Goal: Information Seeking & Learning: Learn about a topic

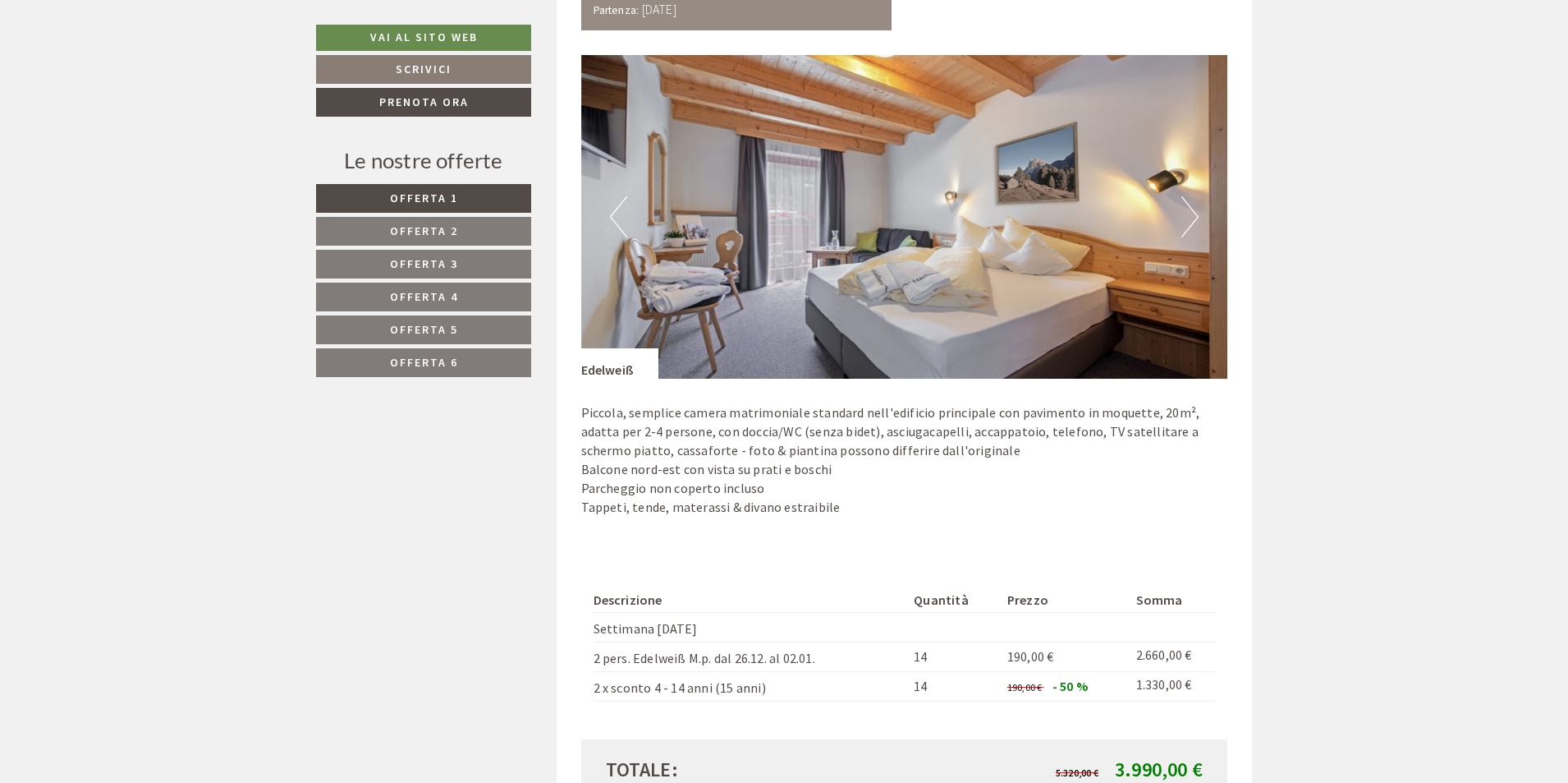
scroll to position [1479, 0]
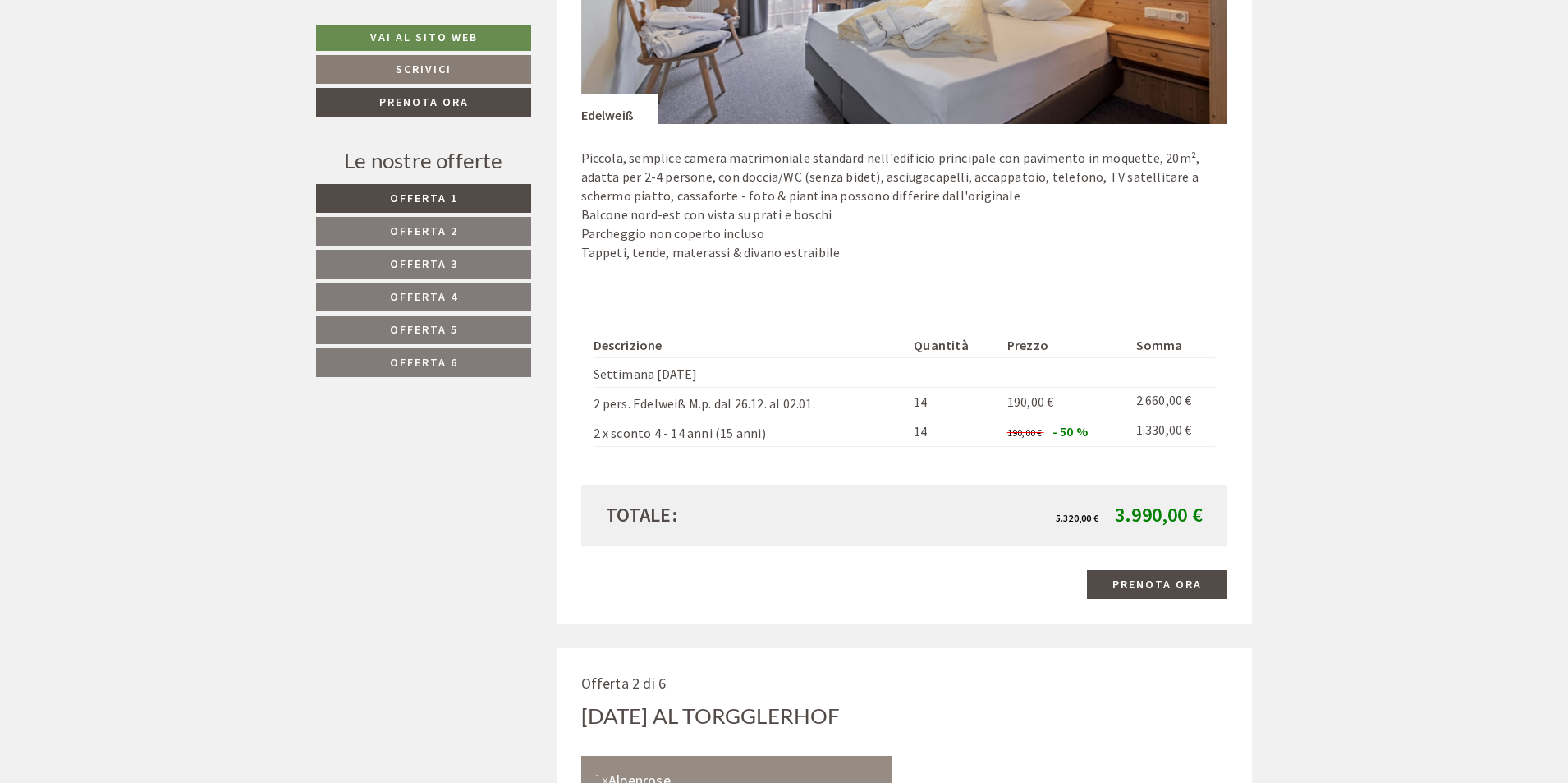
click at [451, 227] on span "Offerta 2" at bounding box center [425, 230] width 68 height 15
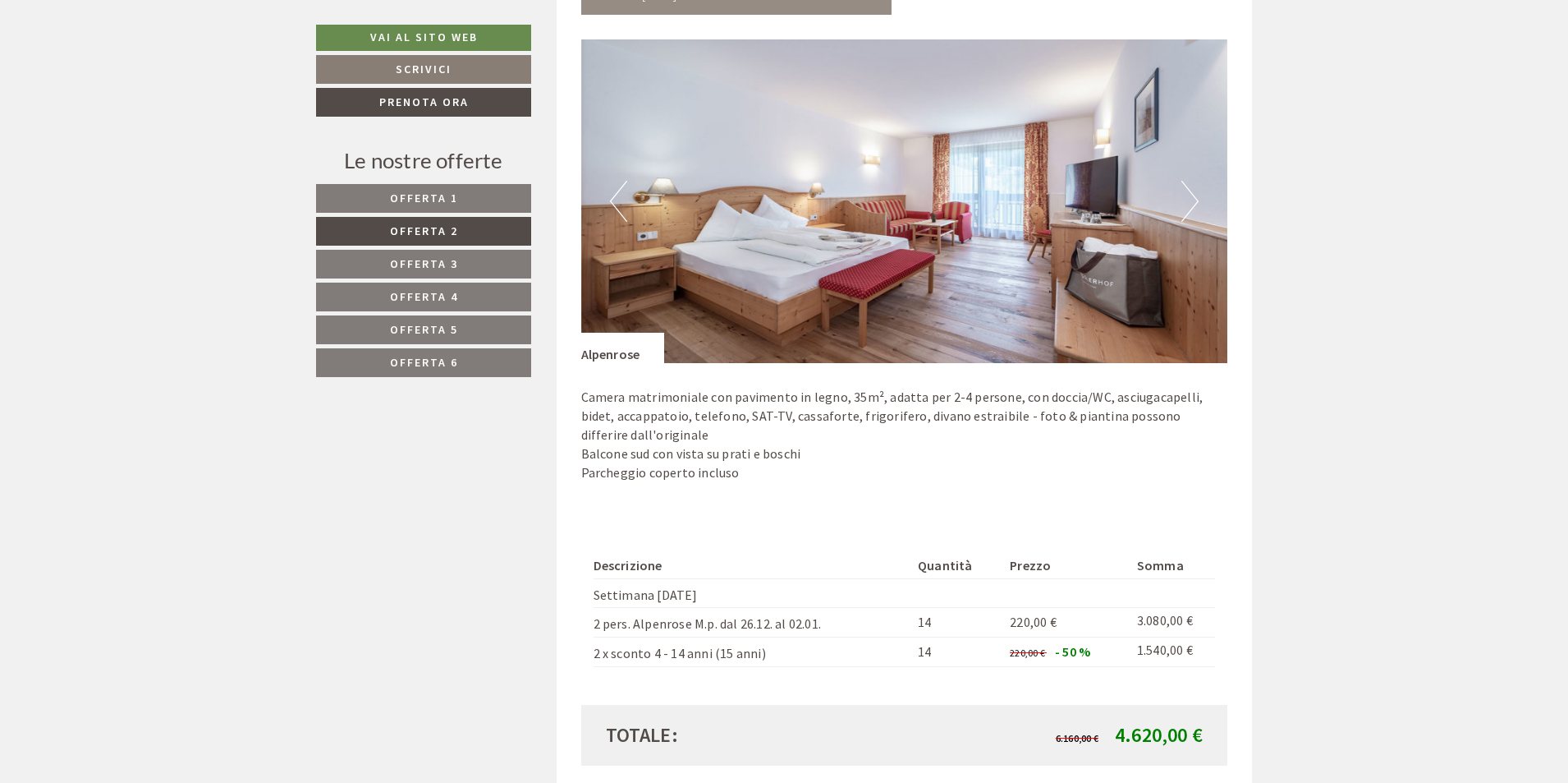
scroll to position [1518, 0]
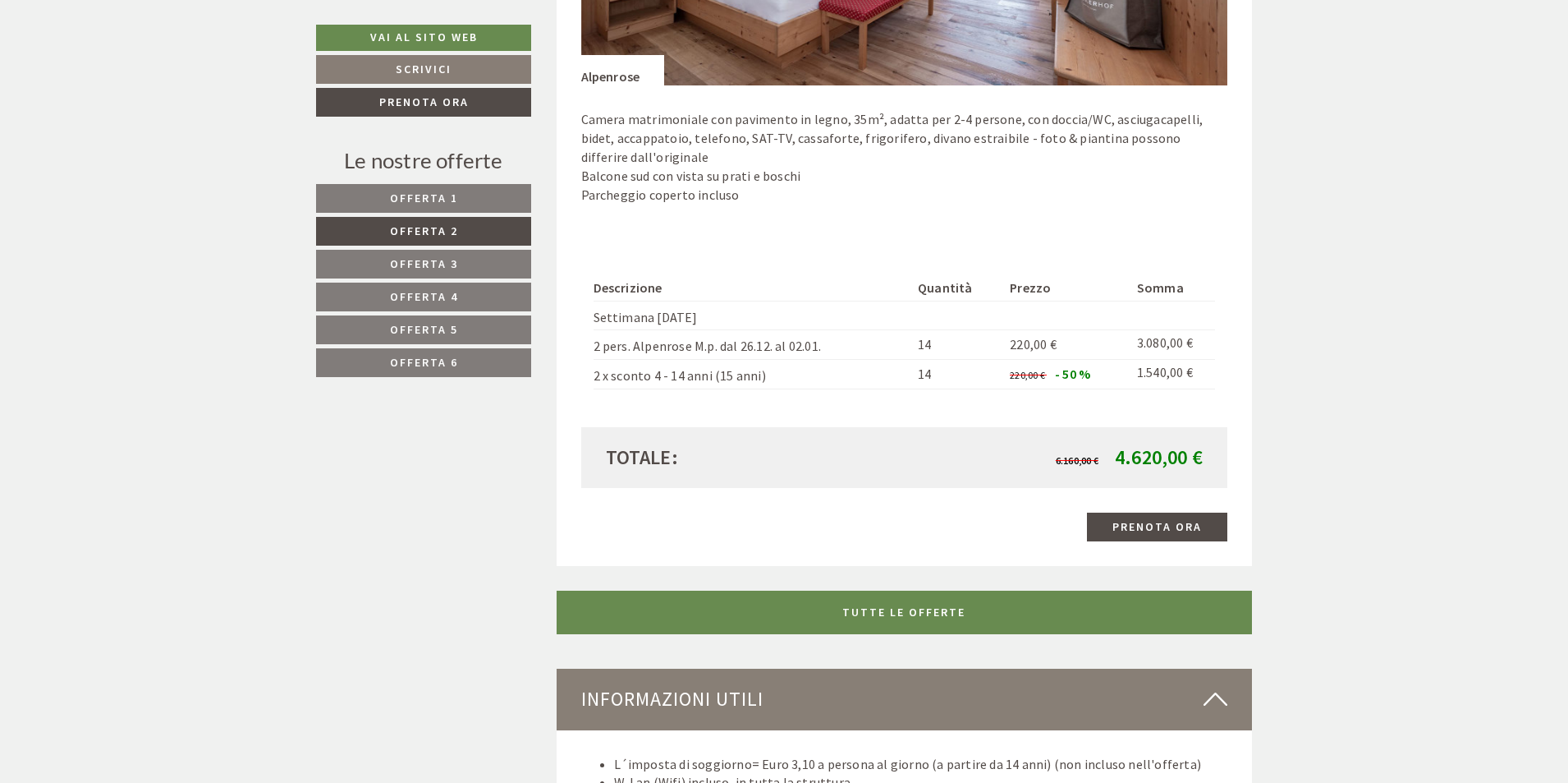
click at [429, 257] on span "Offerta 3" at bounding box center [425, 264] width 68 height 15
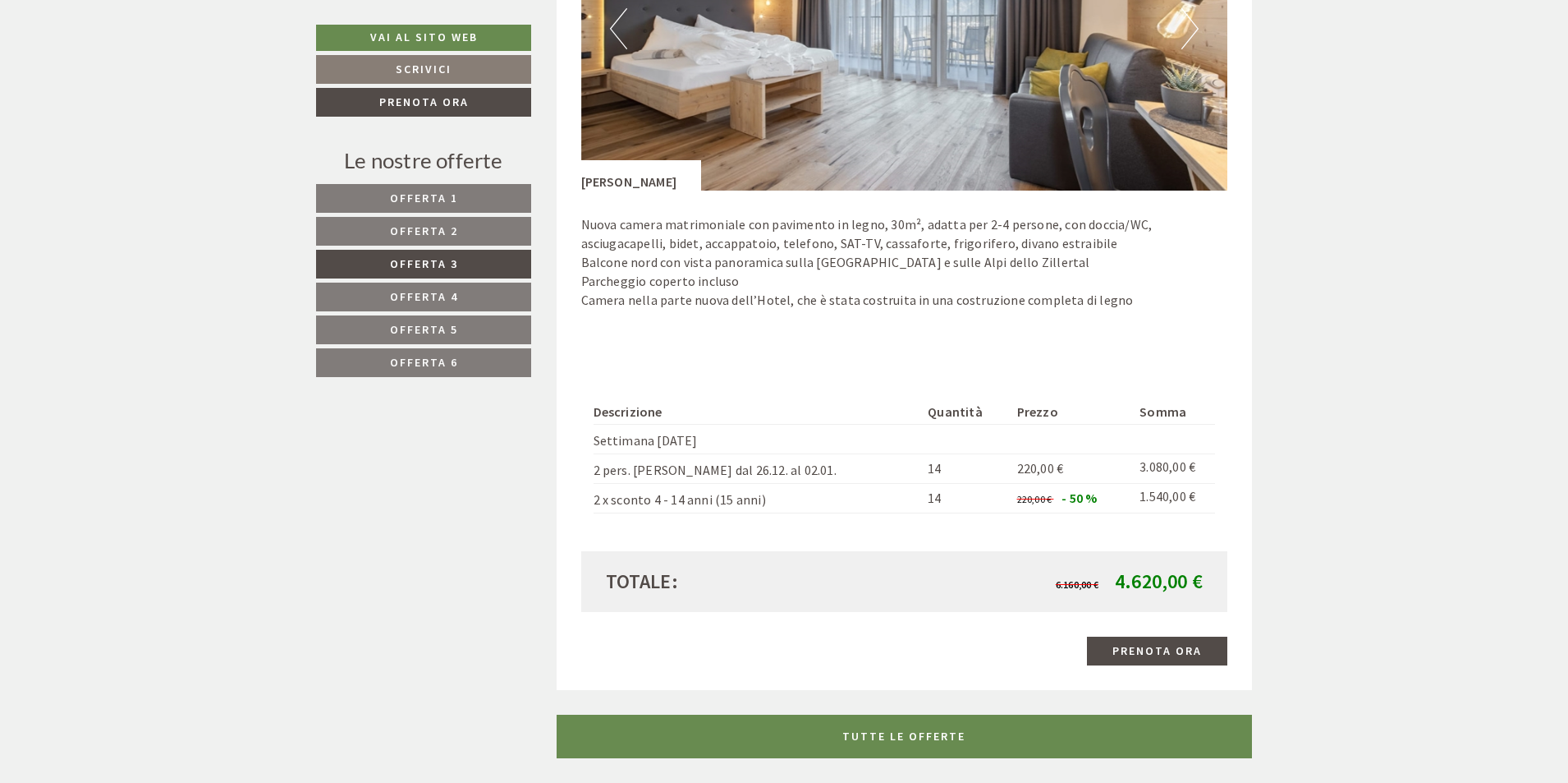
scroll to position [1436, 0]
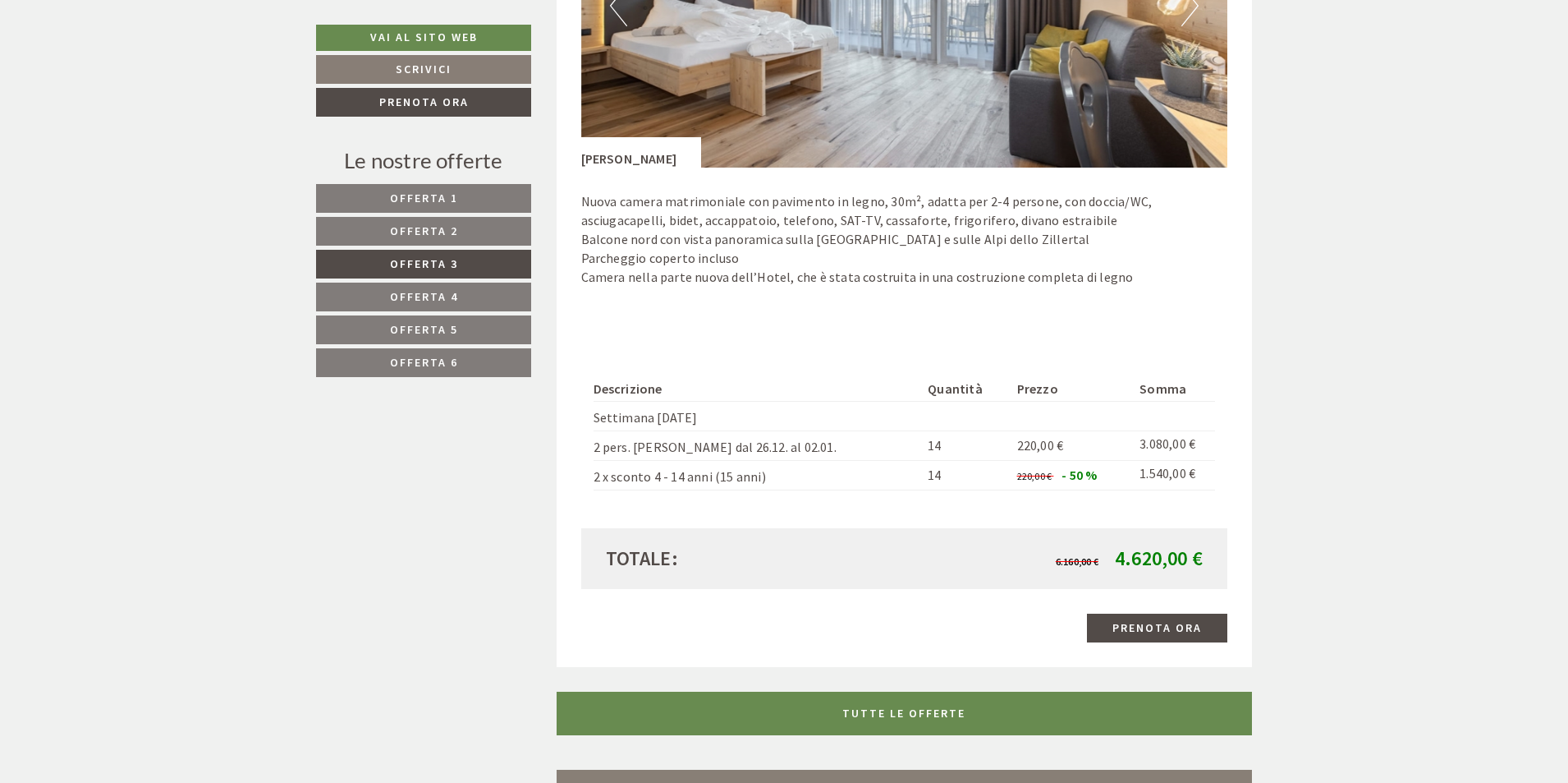
click at [427, 289] on span "Offerta 4" at bounding box center [425, 296] width 68 height 15
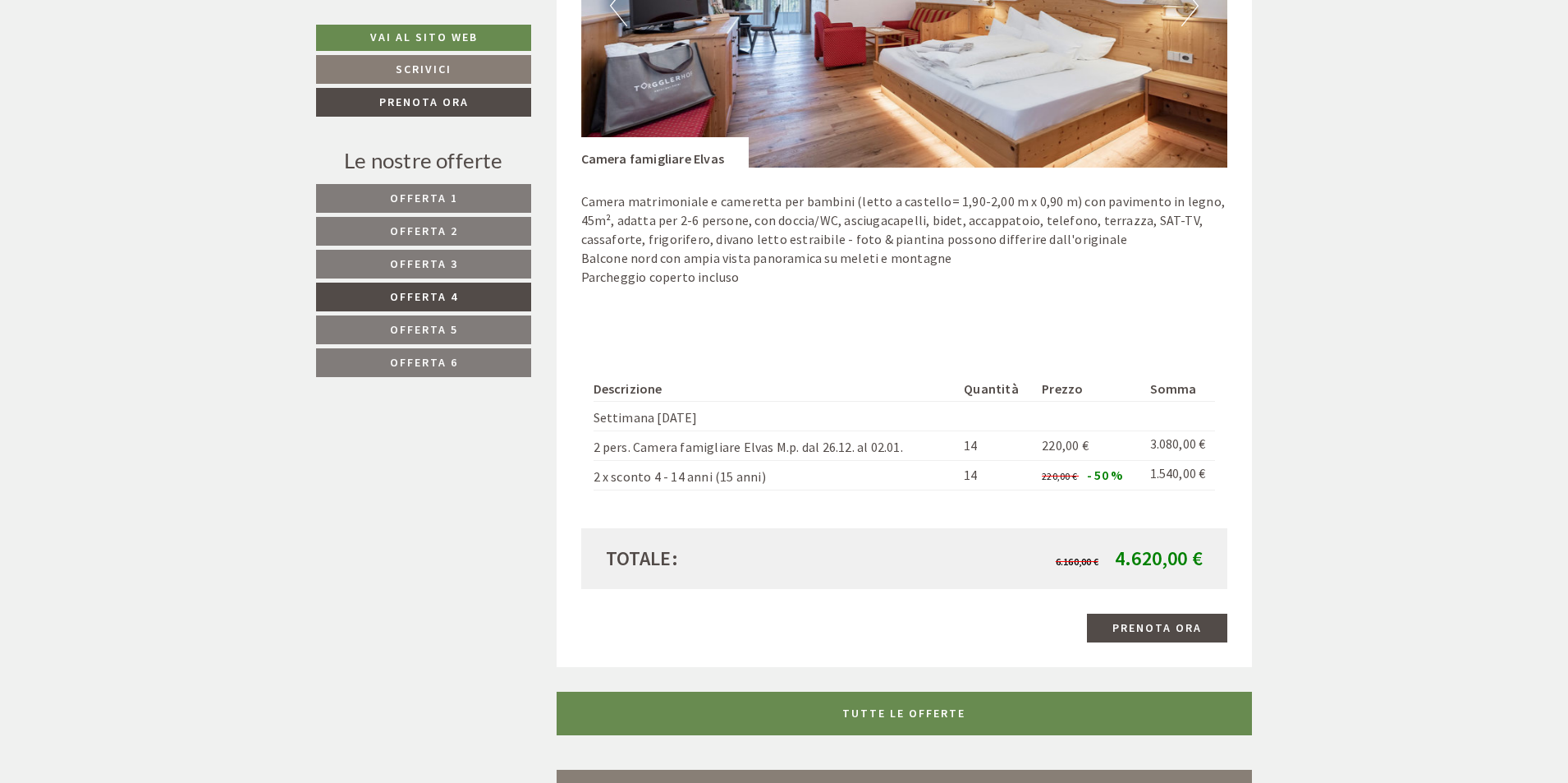
click at [436, 333] on span "Offerta 5" at bounding box center [425, 329] width 68 height 15
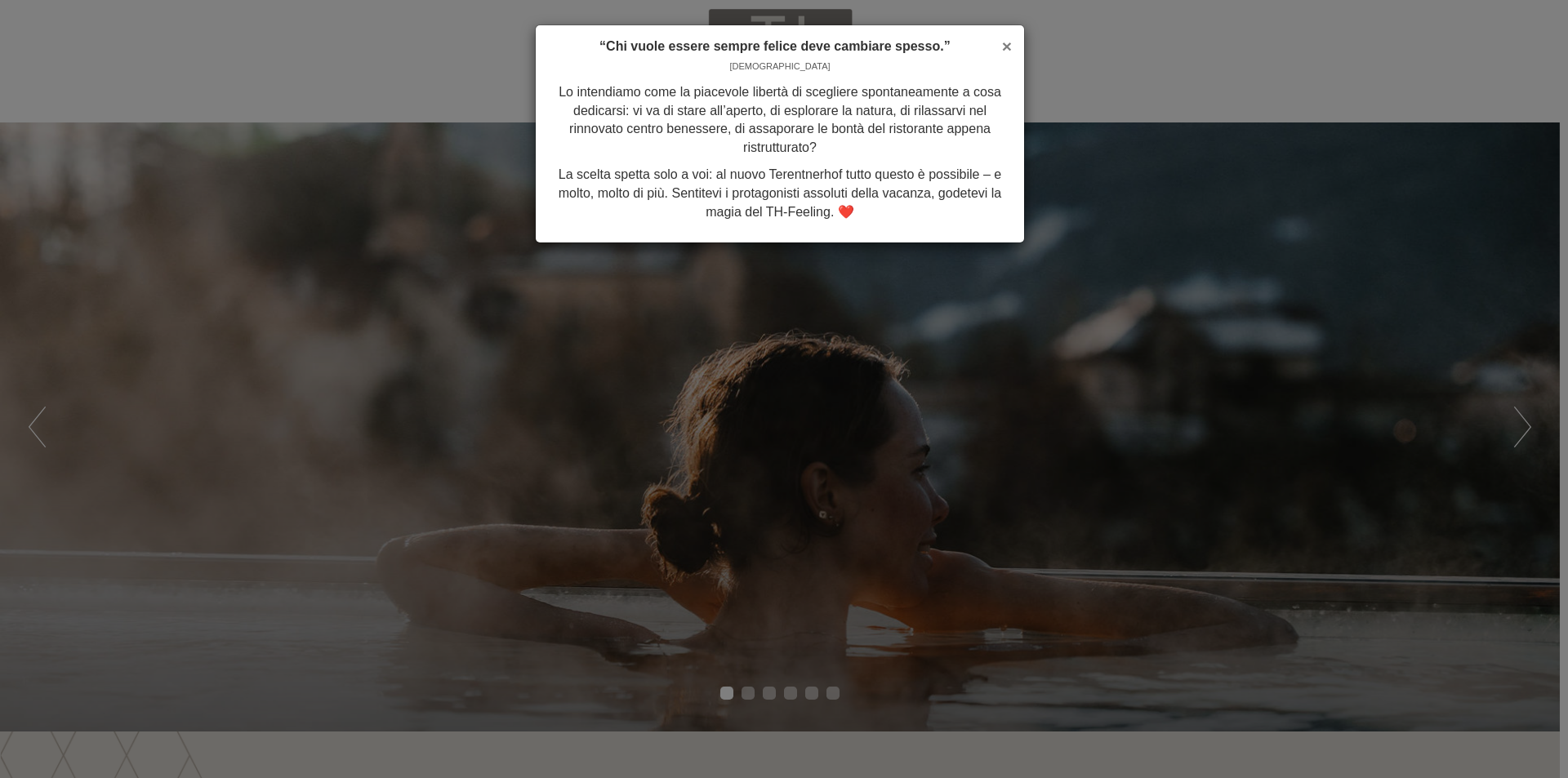
click at [1005, 38] on span "×" at bounding box center [1007, 46] width 10 height 18
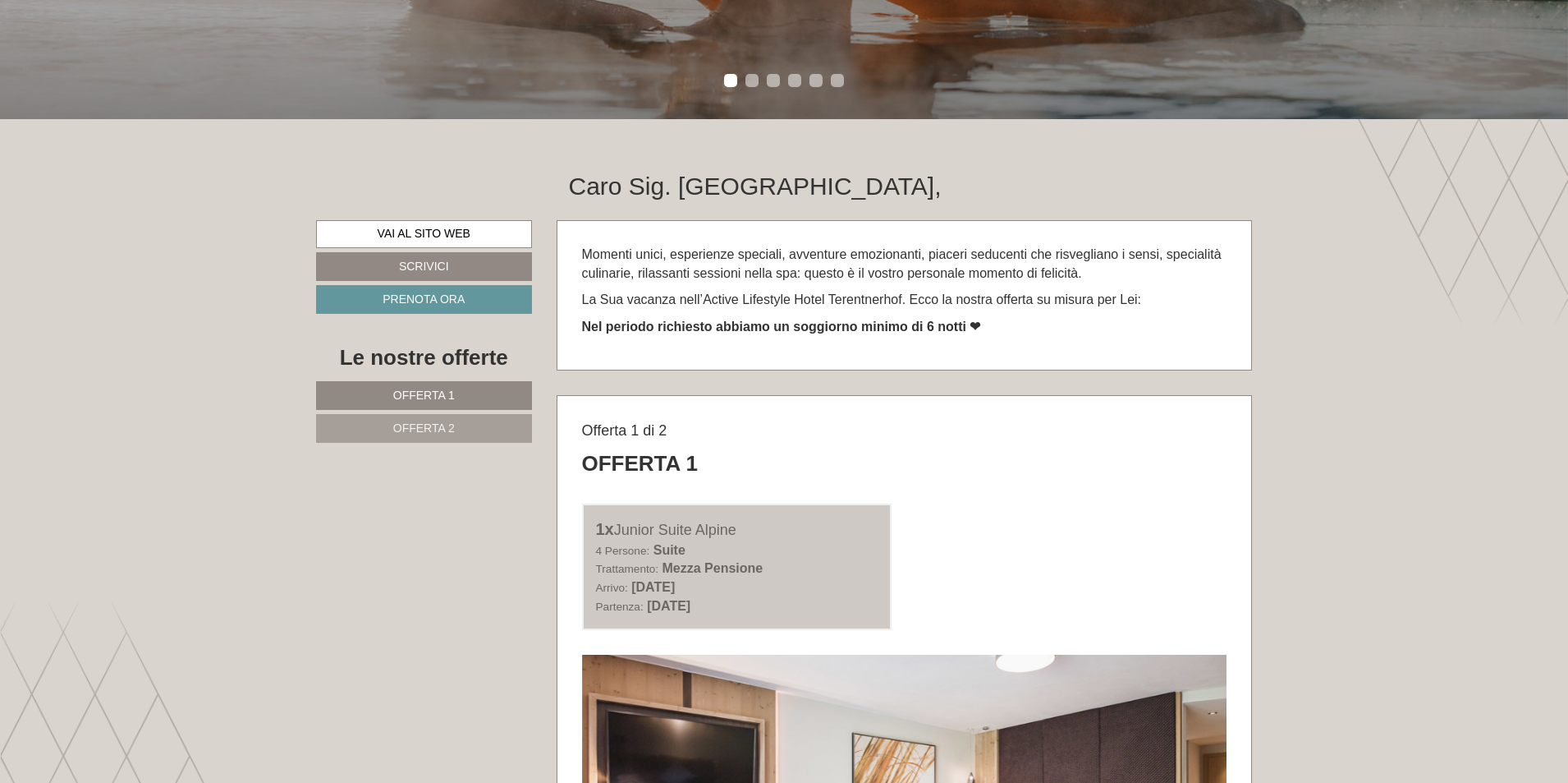
scroll to position [246, 0]
